Goal: Transaction & Acquisition: Purchase product/service

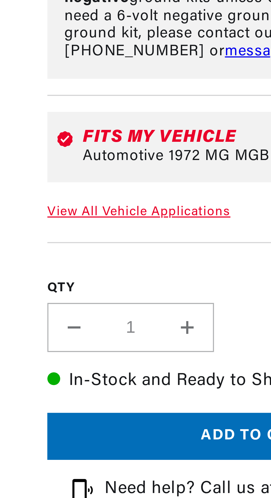
scroll to position [5, 0]
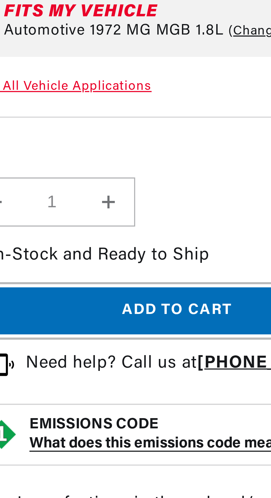
click at [208, 335] on button "Add to cart" at bounding box center [203, 328] width 108 height 12
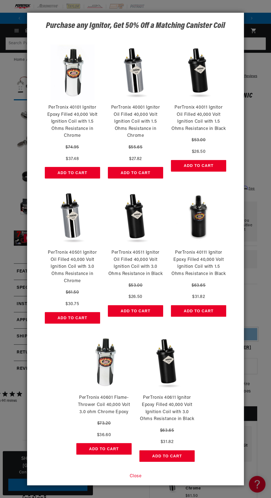
scroll to position [0, 221]
click at [141, 478] on button "Close" at bounding box center [135, 475] width 12 height 7
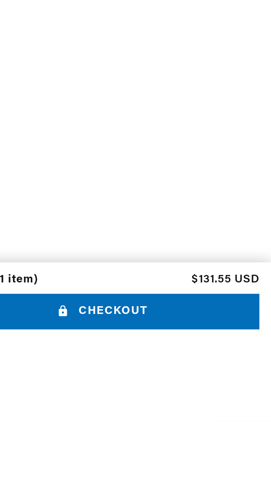
scroll to position [0, 0]
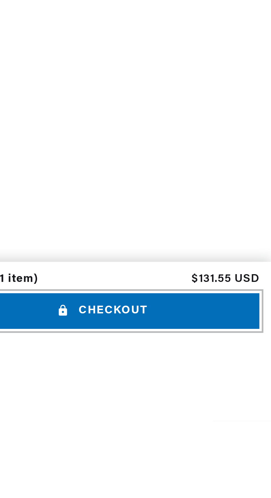
click at [222, 466] on button "Checkout" at bounding box center [213, 460] width 108 height 12
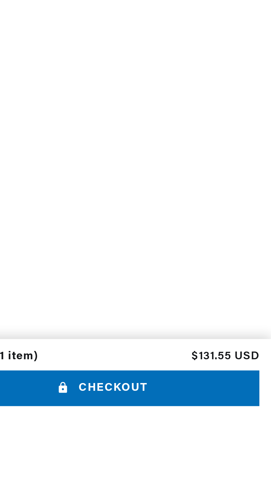
scroll to position [0, 221]
